Goal: Find contact information: Find contact information

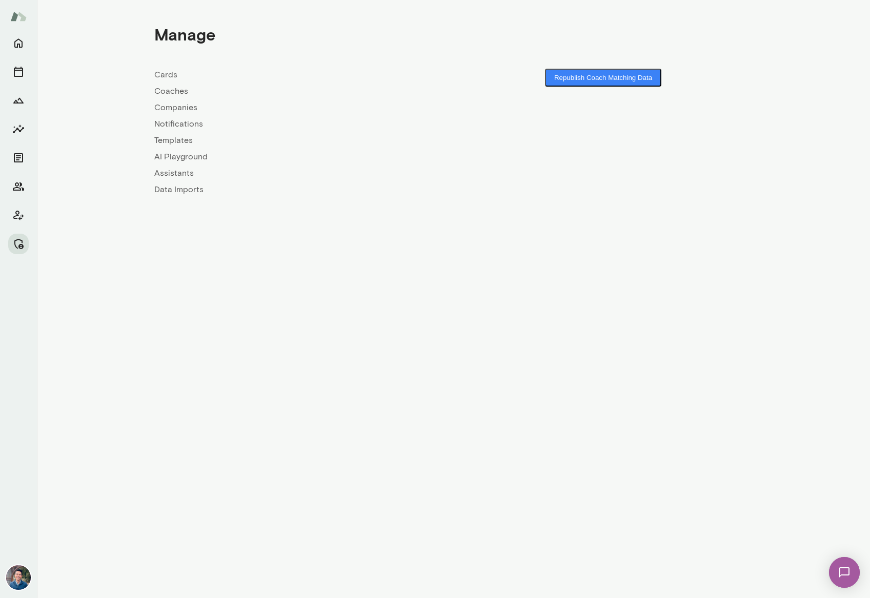
click at [176, 88] on link "Coaches" at bounding box center [303, 91] width 299 height 12
click at [176, 106] on link "Companies" at bounding box center [303, 108] width 299 height 12
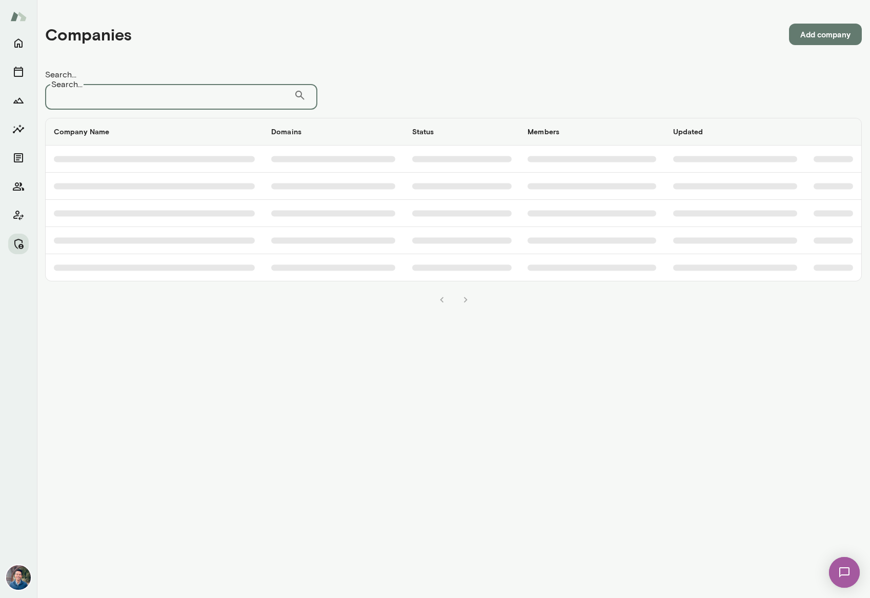
click at [125, 86] on input "Search..." at bounding box center [169, 95] width 249 height 29
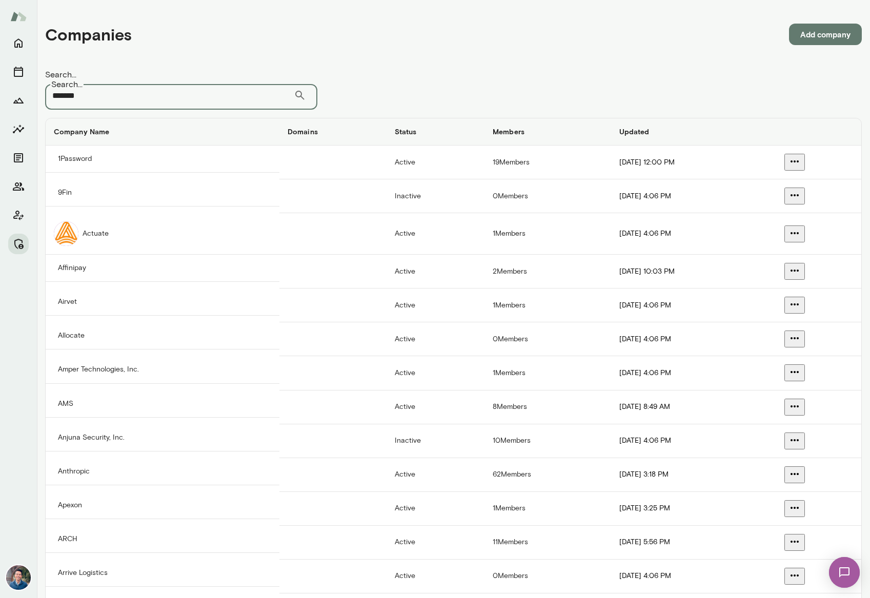
type input "*******"
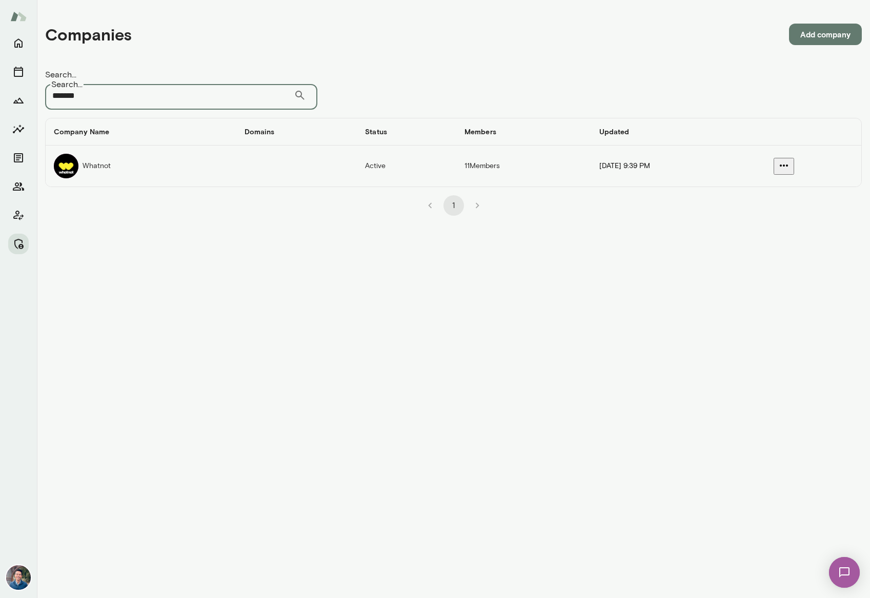
click at [236, 157] on td "companies table" at bounding box center [296, 166] width 121 height 41
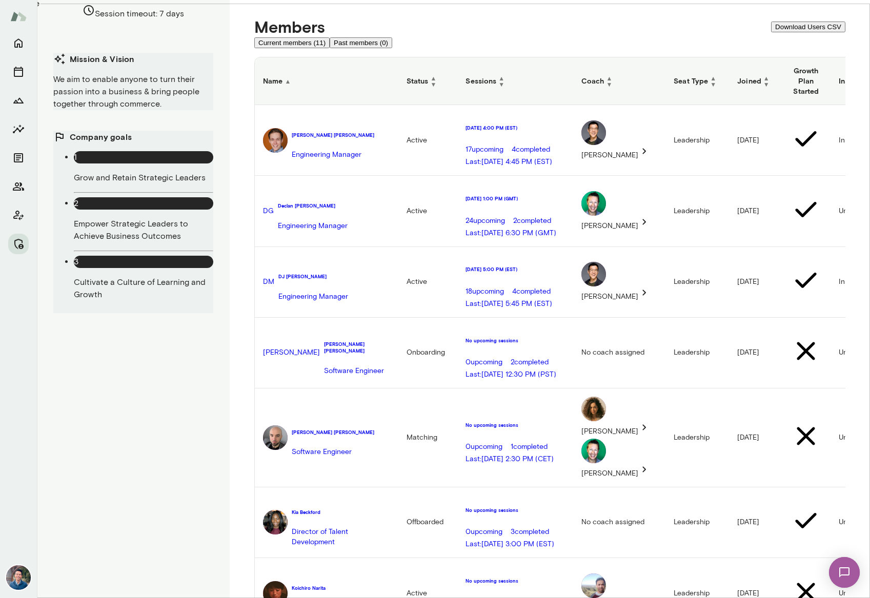
scroll to position [291, 0]
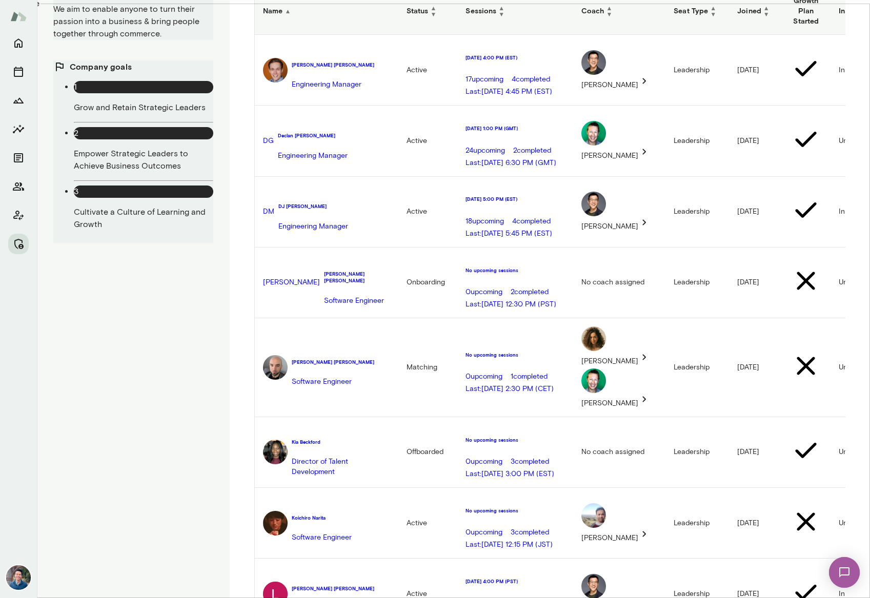
click at [345, 515] on h6 "[PERSON_NAME]" at bounding box center [322, 518] width 60 height 7
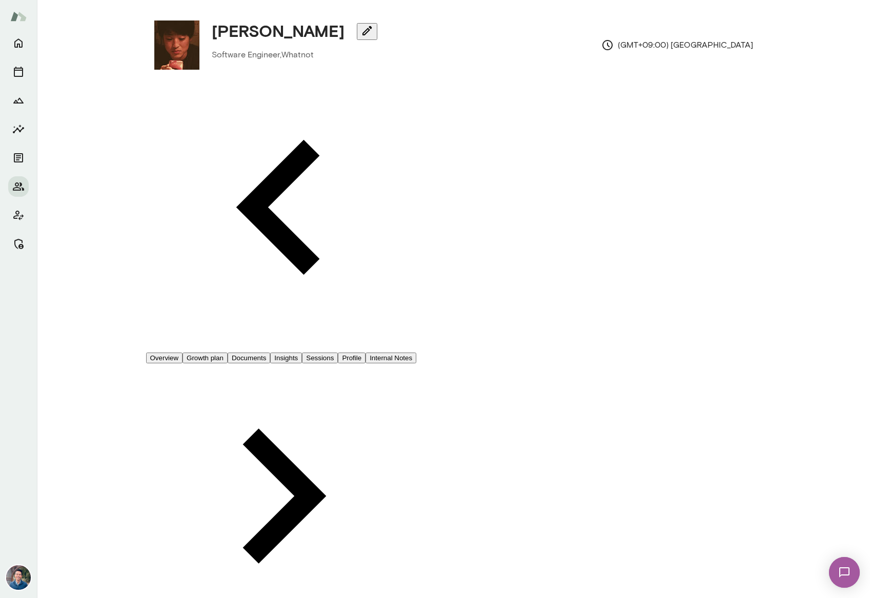
drag, startPoint x: 488, startPoint y: 78, endPoint x: 457, endPoint y: 78, distance: 30.3
click at [416, 353] on button "Internal Notes" at bounding box center [391, 358] width 51 height 11
click at [182, 353] on button "Overview" at bounding box center [164, 358] width 37 height 11
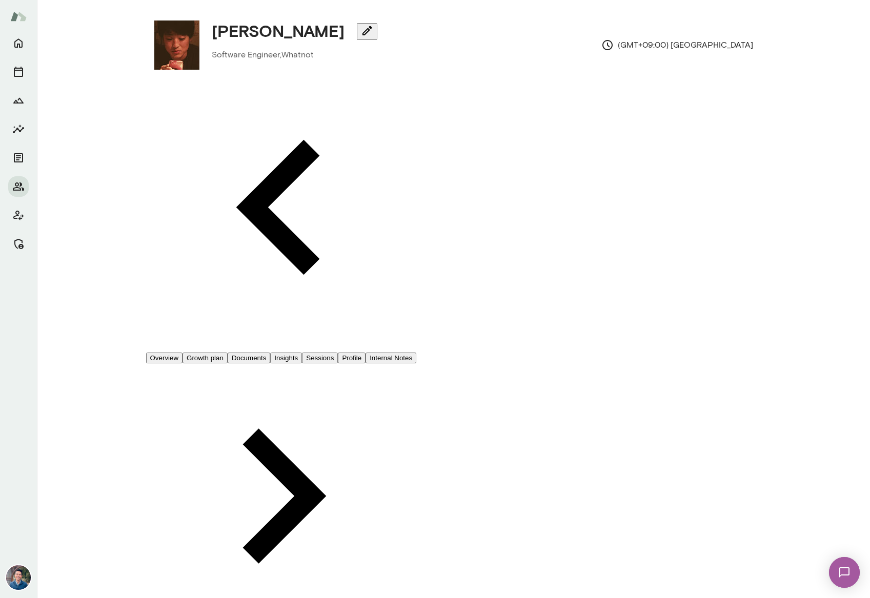
copy div "[EMAIL_ADDRESS][DOMAIN_NAME]"
